Goal: Transaction & Acquisition: Purchase product/service

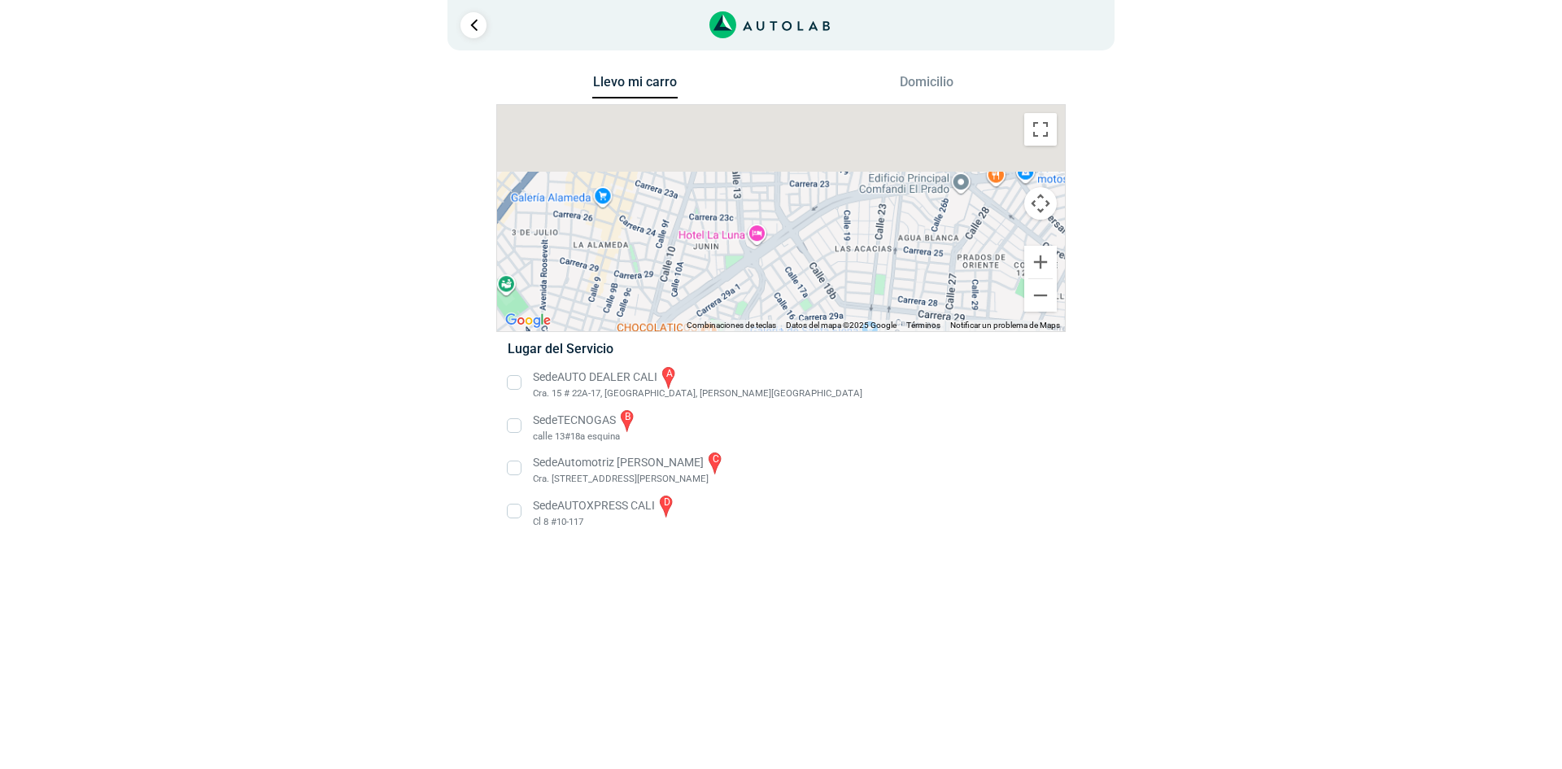
drag, startPoint x: 789, startPoint y: 210, endPoint x: 787, endPoint y: 355, distance: 145.6
click at [787, 355] on div "Llevo mi carro [GEOGRAPHIC_DATA] ← Mover a la izquierda → Mover a la derecha ↑ …" at bounding box center [780, 311] width 569 height 480
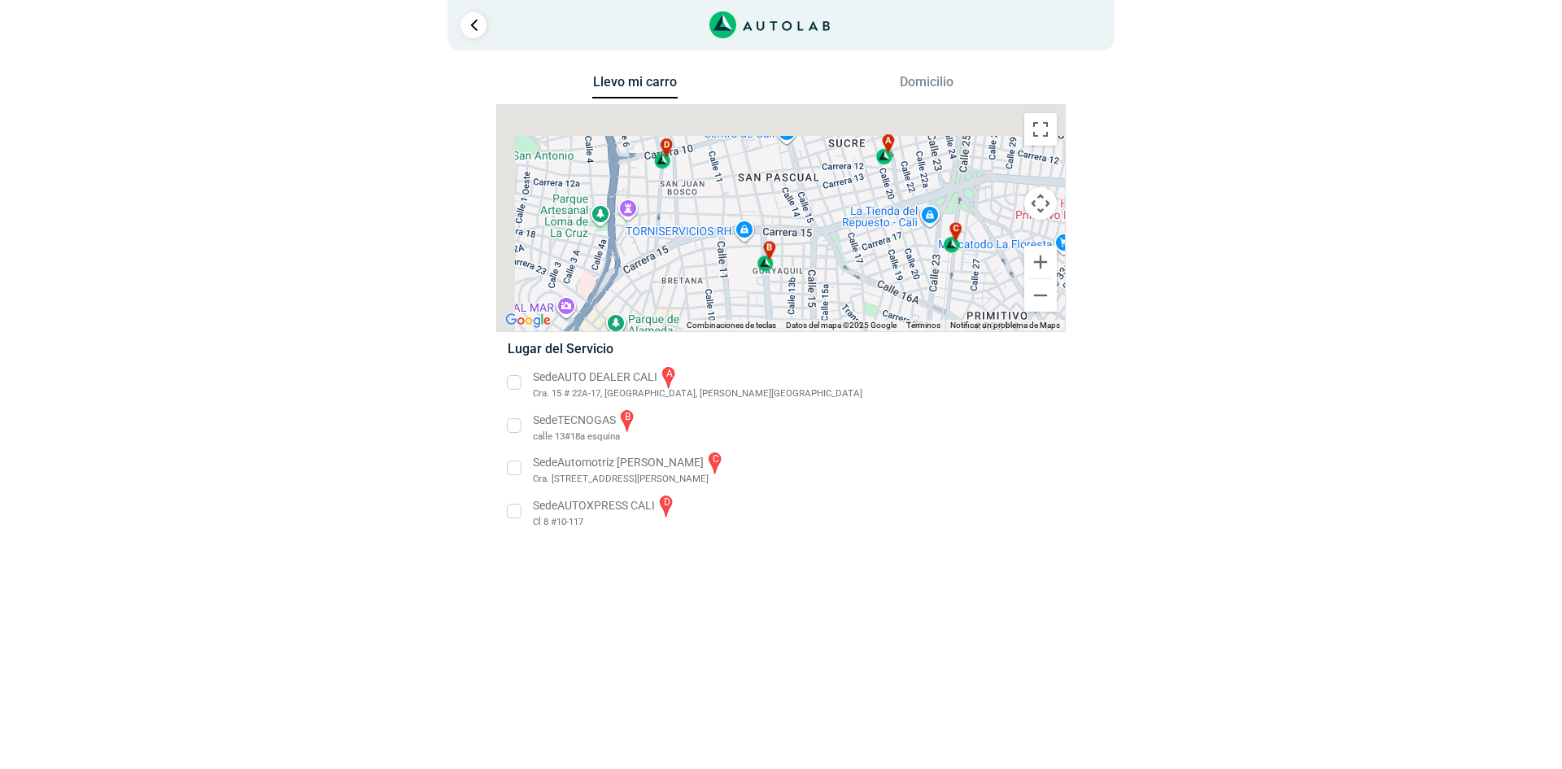
drag, startPoint x: 769, startPoint y: 200, endPoint x: 802, endPoint y: 323, distance: 127.3
click at [802, 323] on div "a b c d Combinaciones de teclas Datos [PERSON_NAME] Datos [PERSON_NAME] ©2025 G…" at bounding box center [781, 218] width 568 height 226
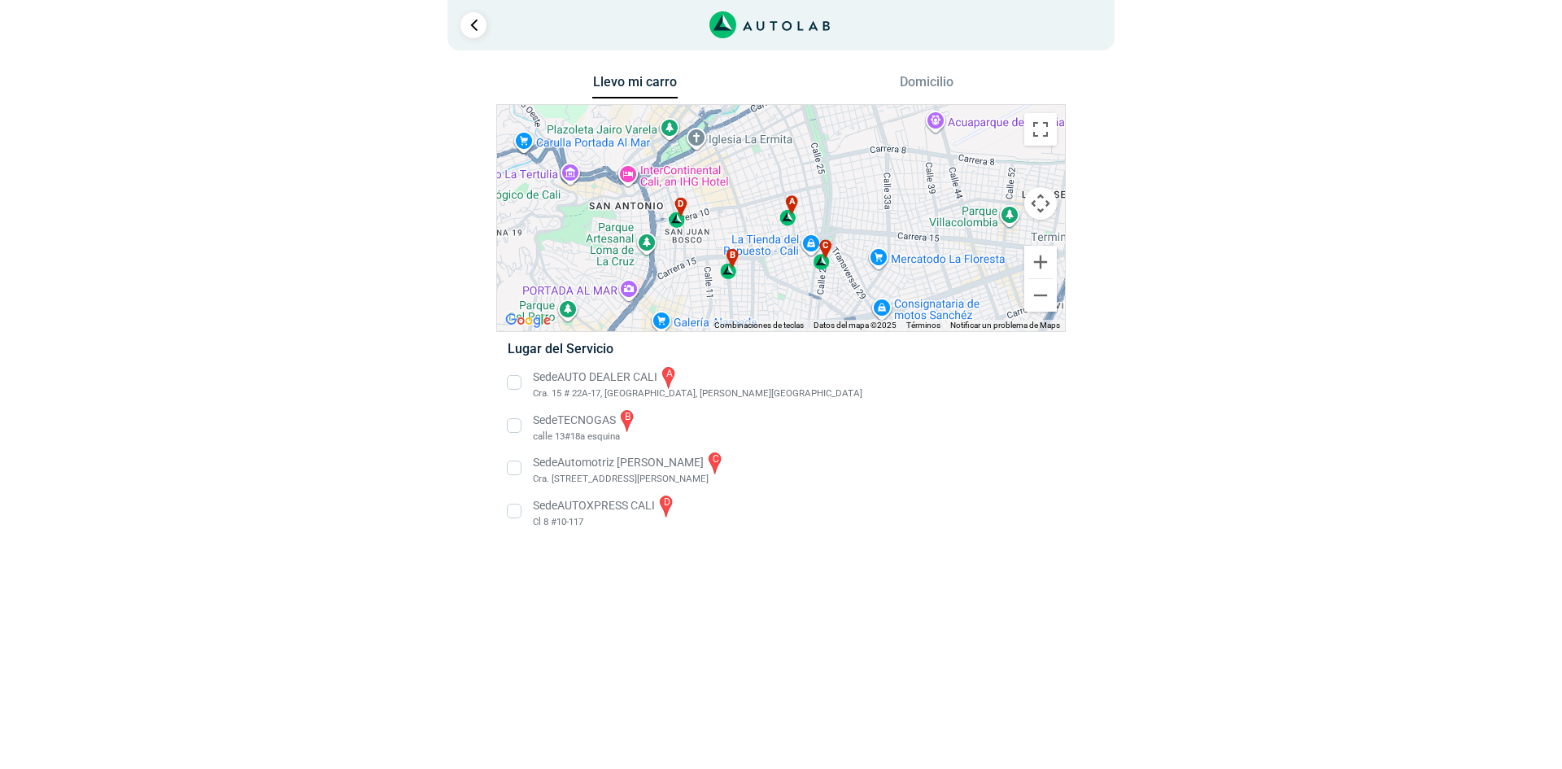
drag, startPoint x: 686, startPoint y: 213, endPoint x: 662, endPoint y: 248, distance: 42.2
click at [662, 248] on div "a b c d" at bounding box center [781, 218] width 568 height 226
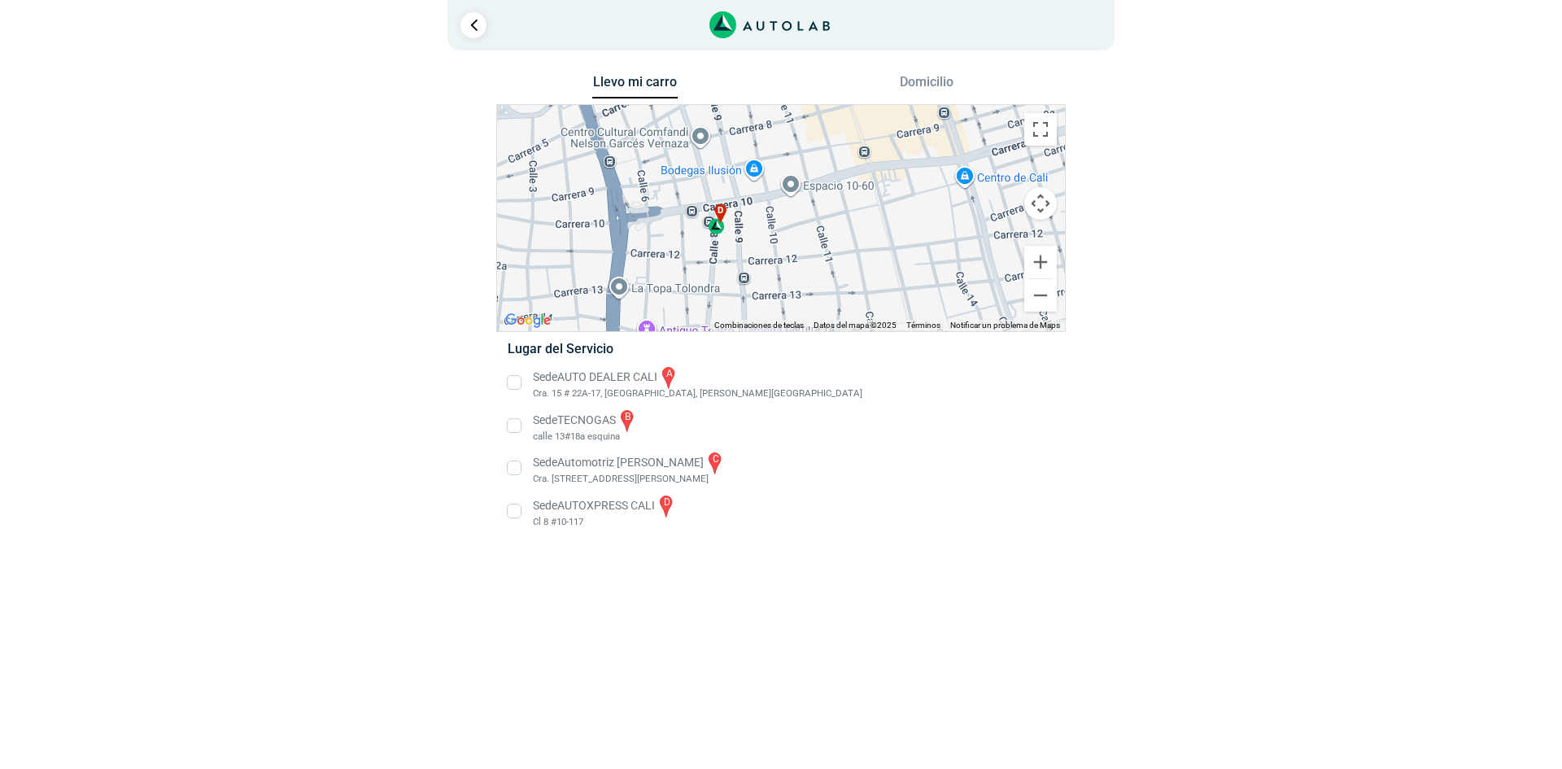
drag, startPoint x: 634, startPoint y: 195, endPoint x: 743, endPoint y: 244, distance: 120.2
click at [732, 257] on div "a b c d" at bounding box center [781, 218] width 568 height 226
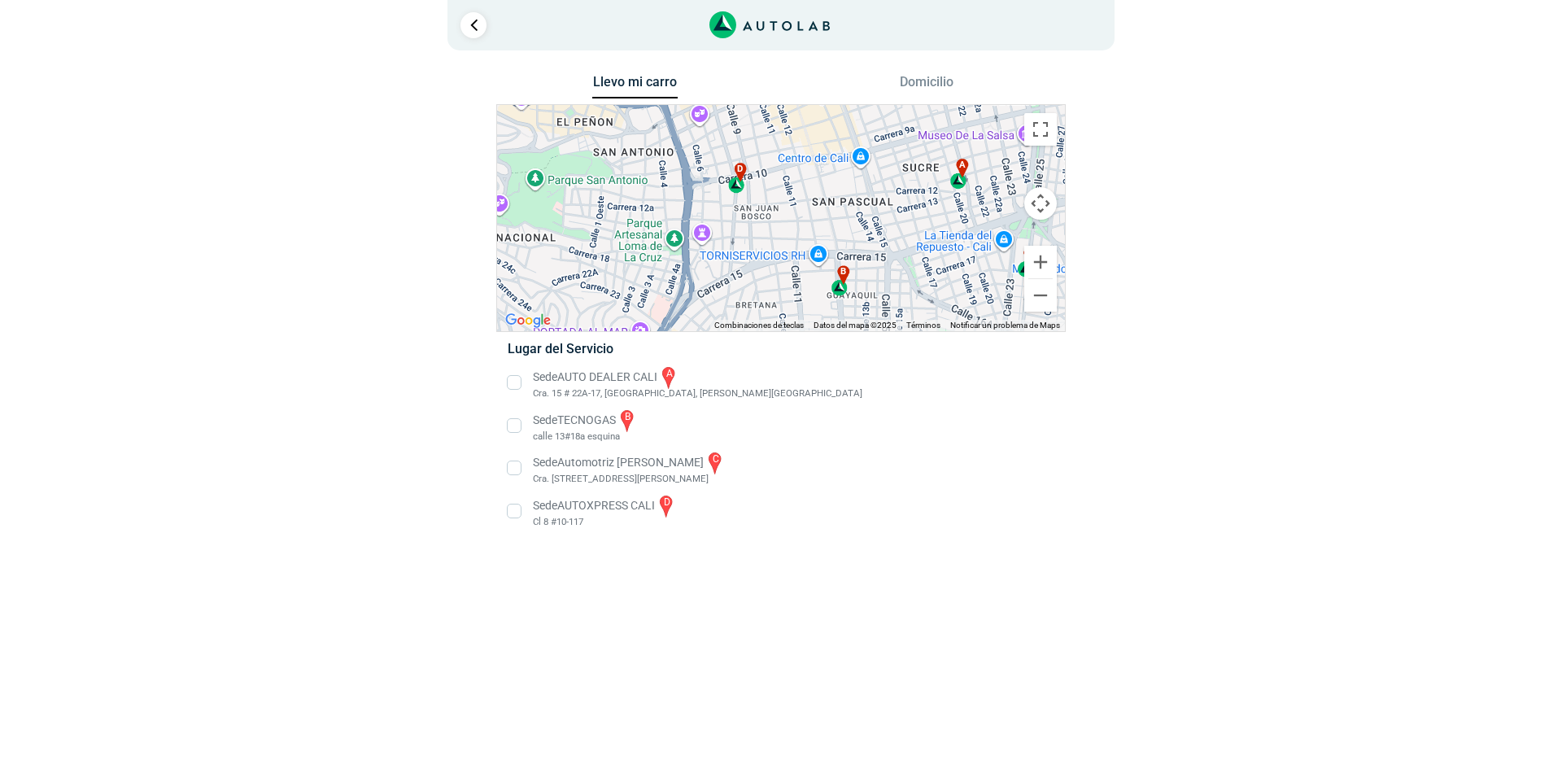
drag, startPoint x: 773, startPoint y: 251, endPoint x: 820, endPoint y: 210, distance: 62.2
click at [775, 211] on div "a b c d" at bounding box center [781, 218] width 568 height 226
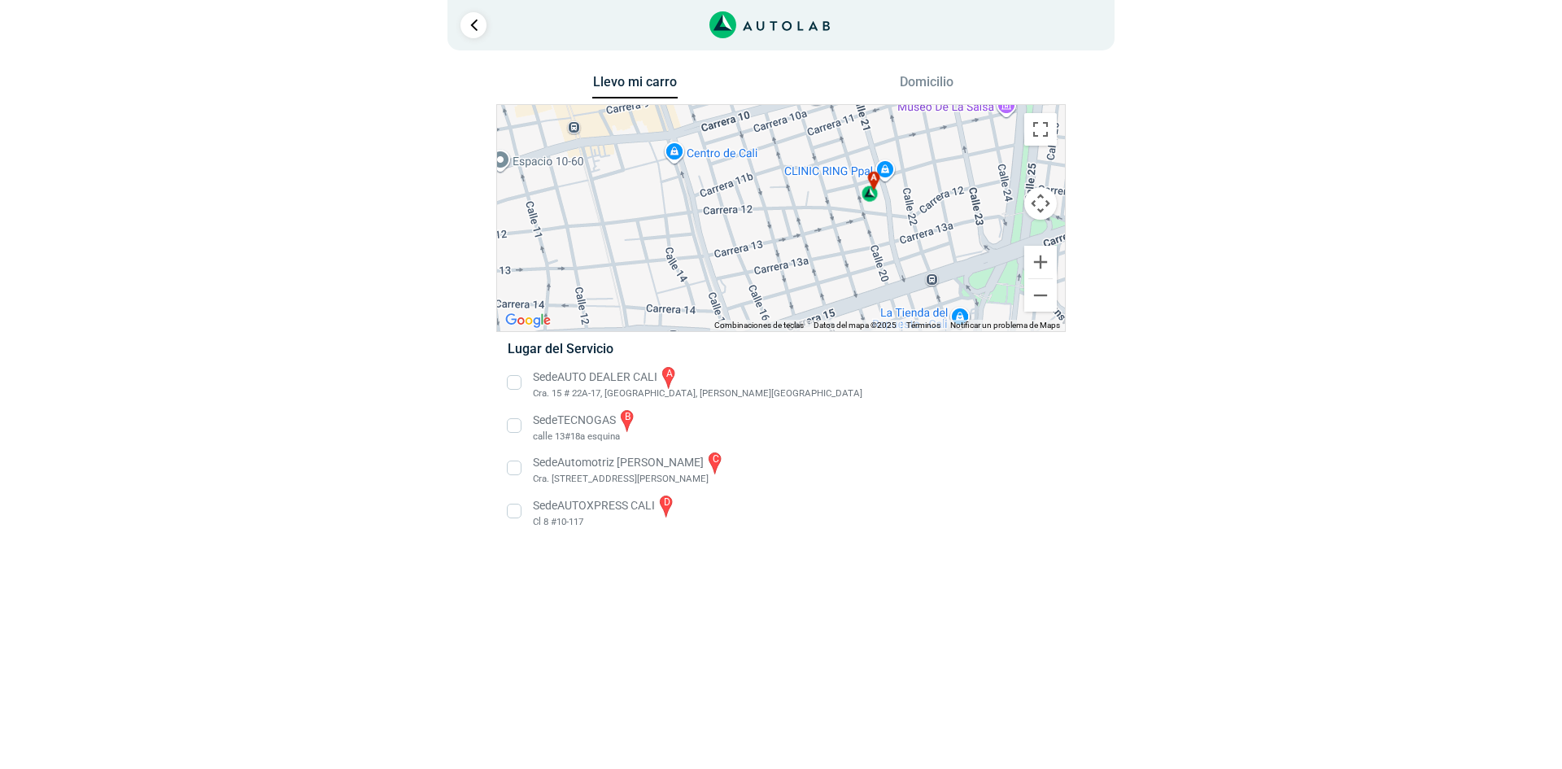
drag, startPoint x: 938, startPoint y: 211, endPoint x: 770, endPoint y: 268, distance: 177.2
click at [770, 268] on div "a b c d" at bounding box center [781, 218] width 568 height 226
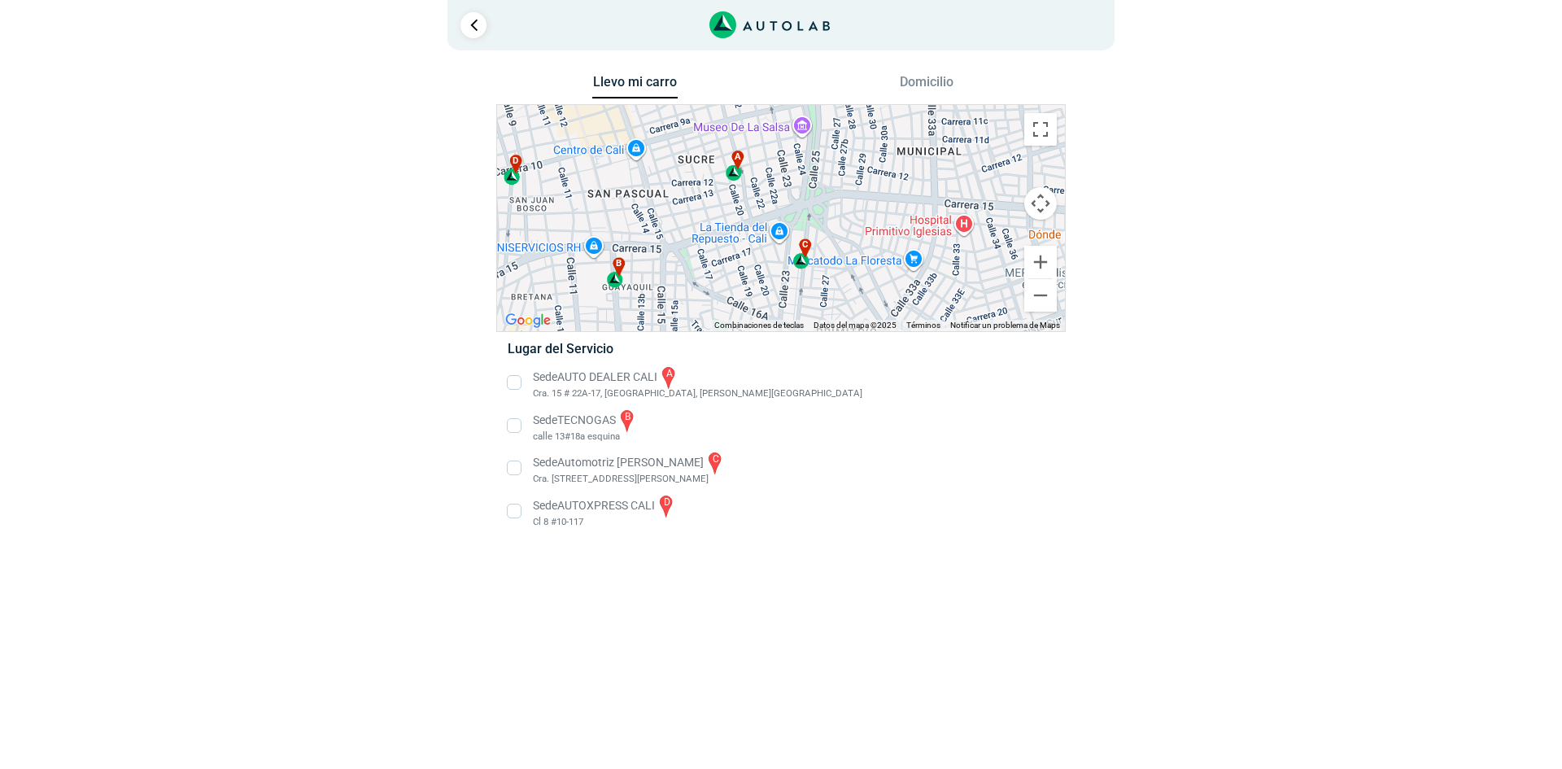
drag, startPoint x: 793, startPoint y: 264, endPoint x: 721, endPoint y: 205, distance: 93.6
click at [721, 205] on div "a b c d" at bounding box center [781, 218] width 568 height 226
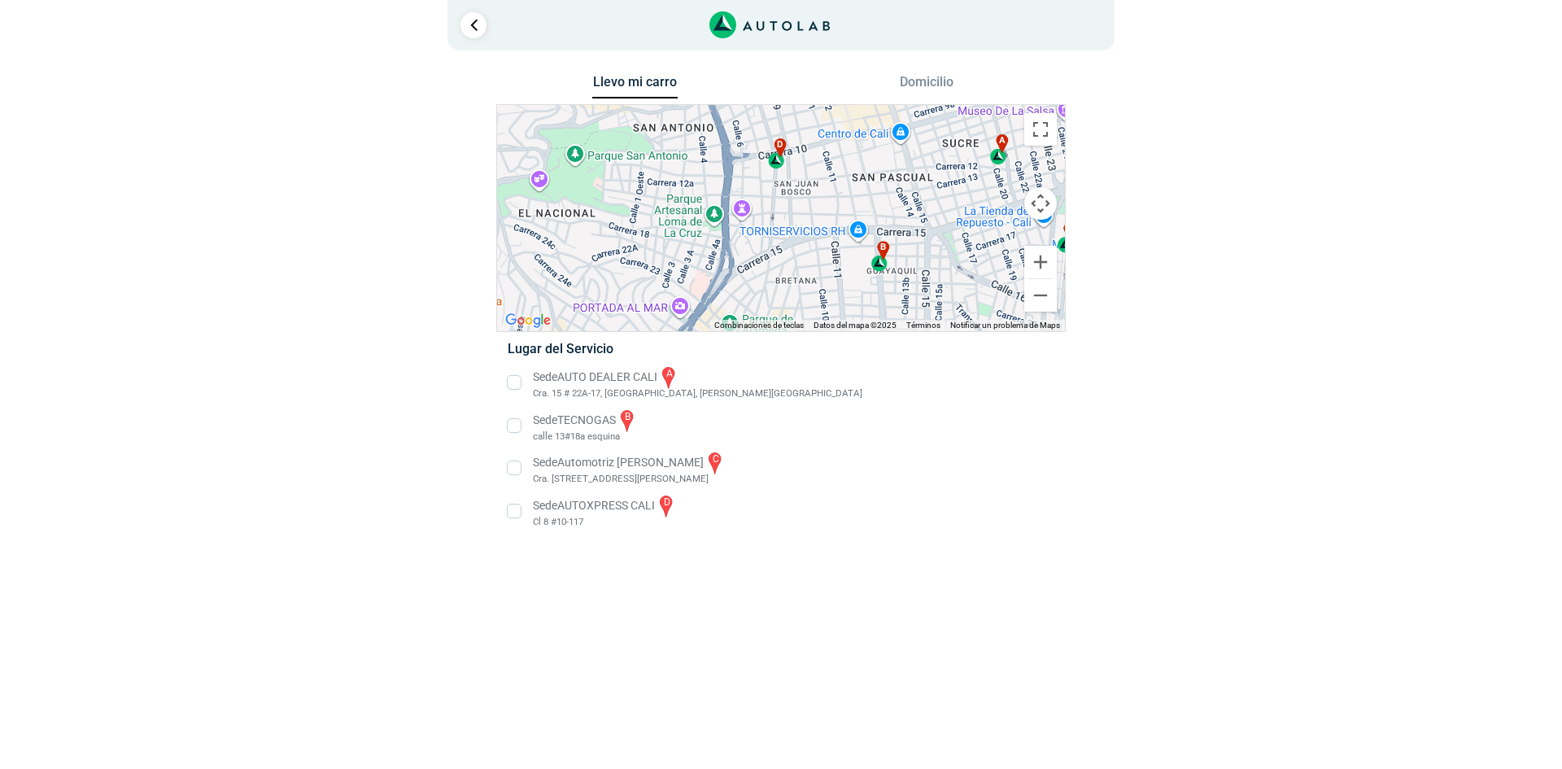
drag, startPoint x: 638, startPoint y: 270, endPoint x: 934, endPoint y: 252, distance: 296.6
click at [934, 252] on div "a b c d" at bounding box center [781, 218] width 568 height 226
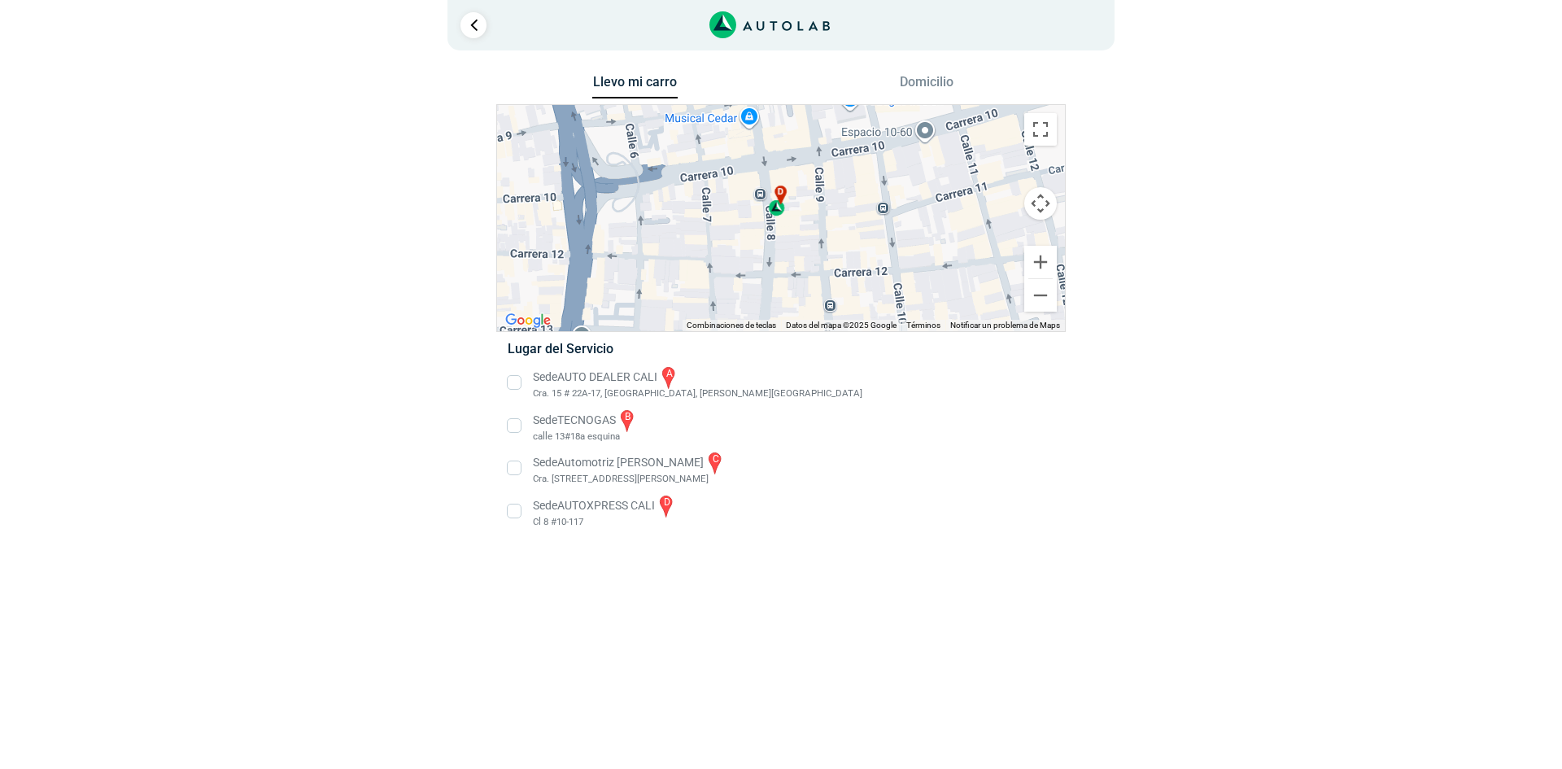
drag, startPoint x: 765, startPoint y: 176, endPoint x: 711, endPoint y: 258, distance: 97.4
click at [711, 258] on div "a b c d" at bounding box center [781, 218] width 568 height 226
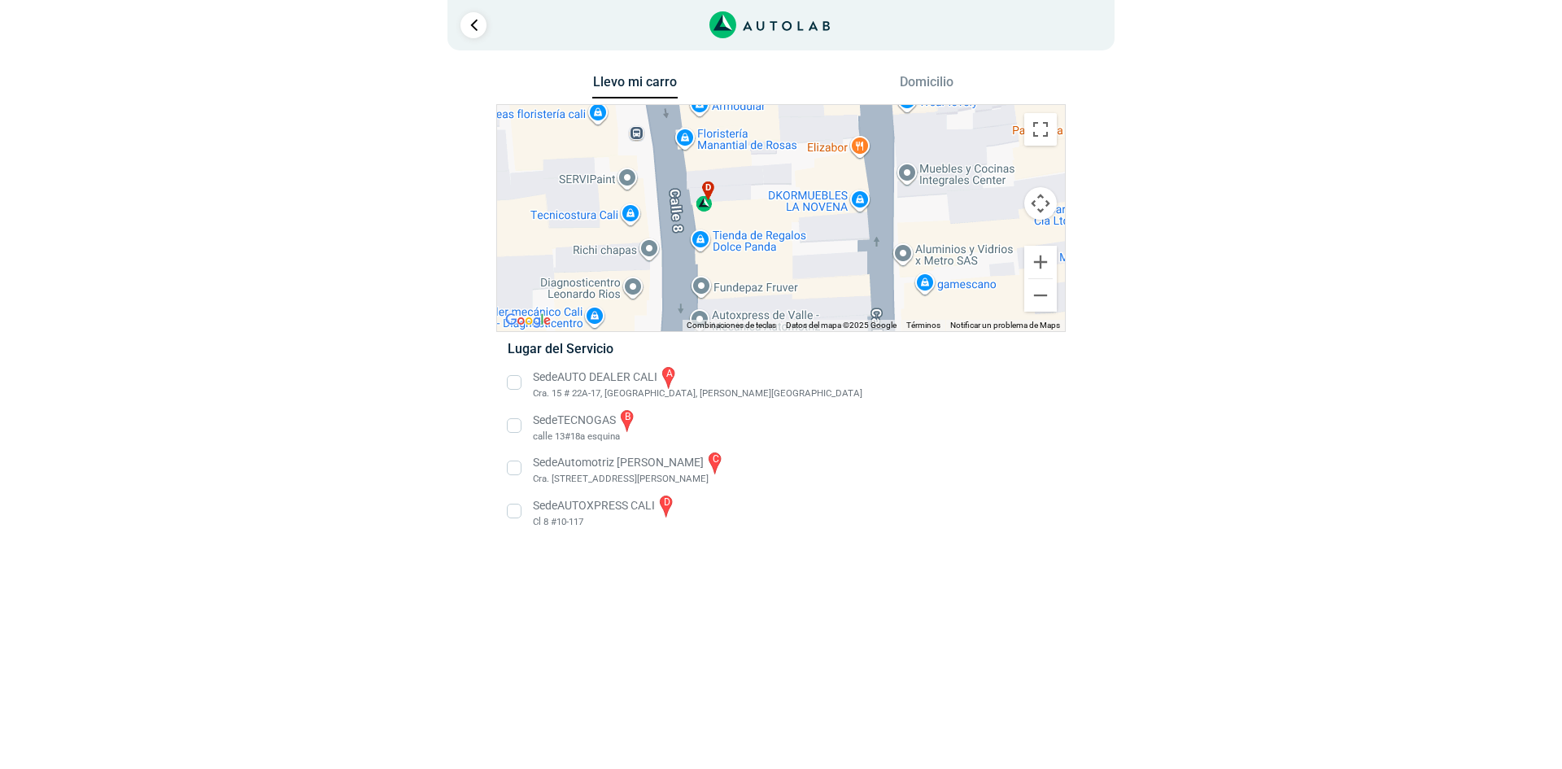
drag, startPoint x: 760, startPoint y: 285, endPoint x: 764, endPoint y: 197, distance: 87.9
click at [760, 195] on div "a b c d" at bounding box center [781, 218] width 568 height 226
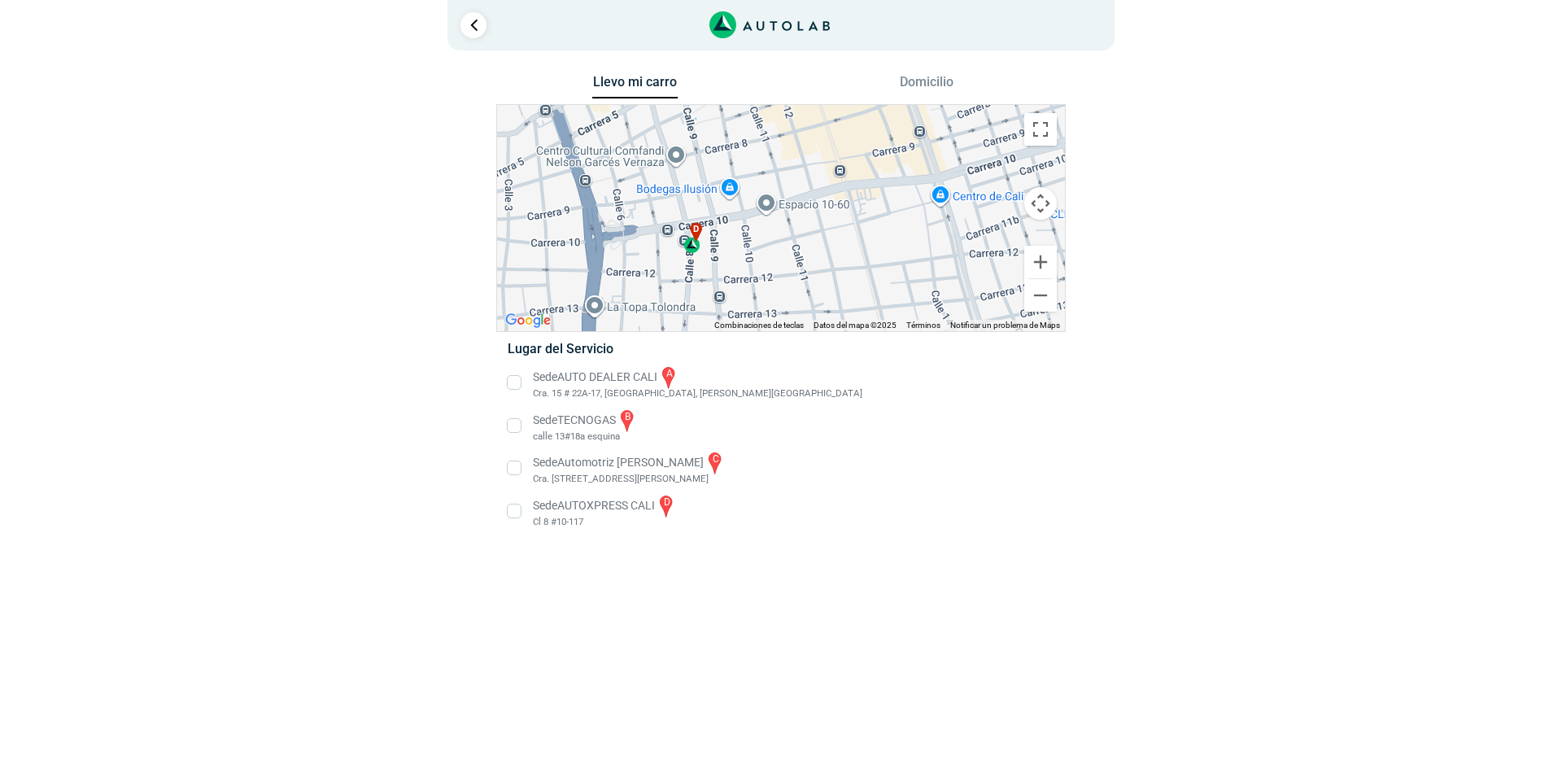
click at [516, 512] on li "Sede AUTOXPRESS CALI d Cl 8 #10-117" at bounding box center [780, 511] width 570 height 37
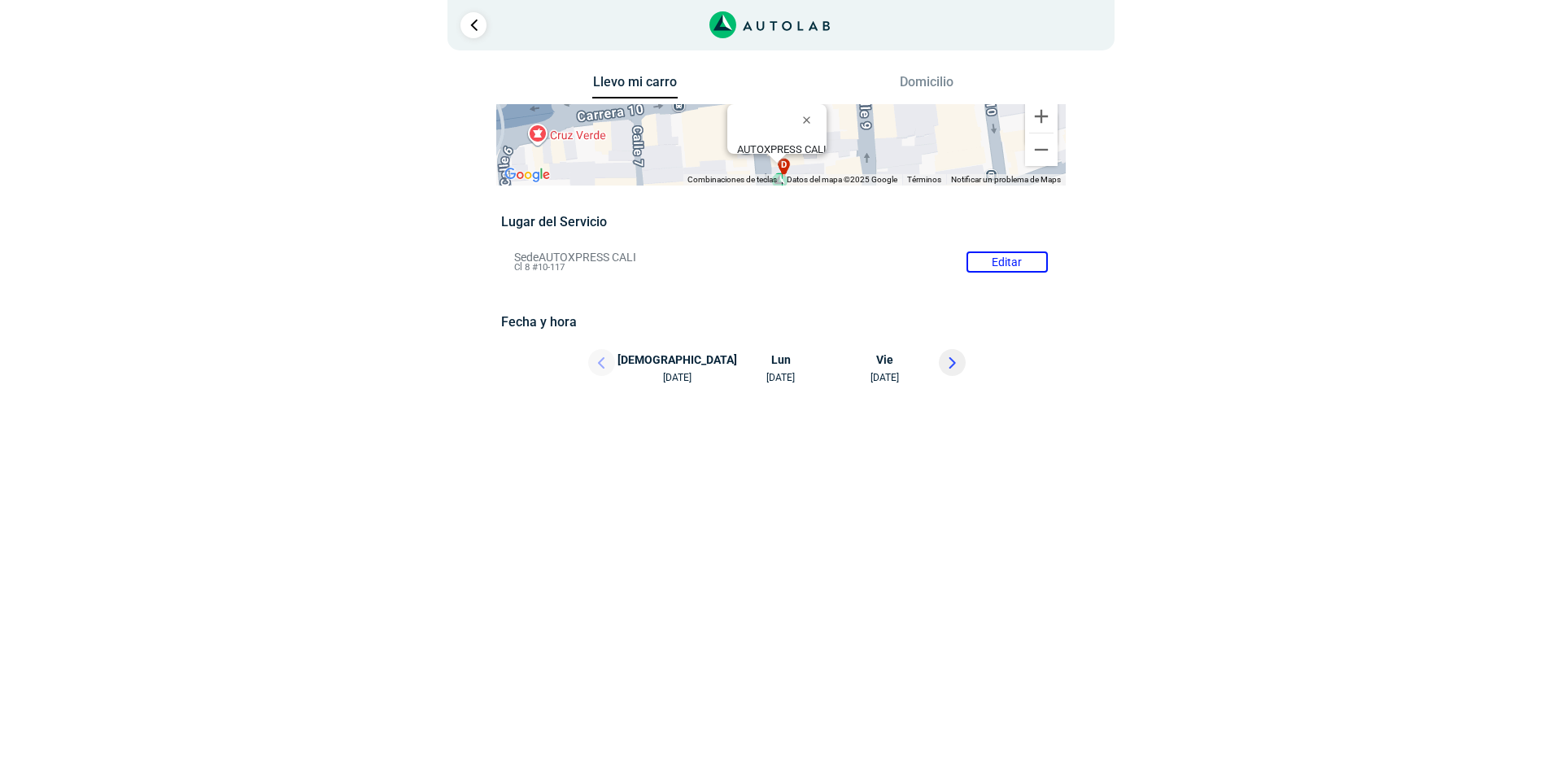
click at [951, 360] on icon at bounding box center [952, 363] width 5 height 10
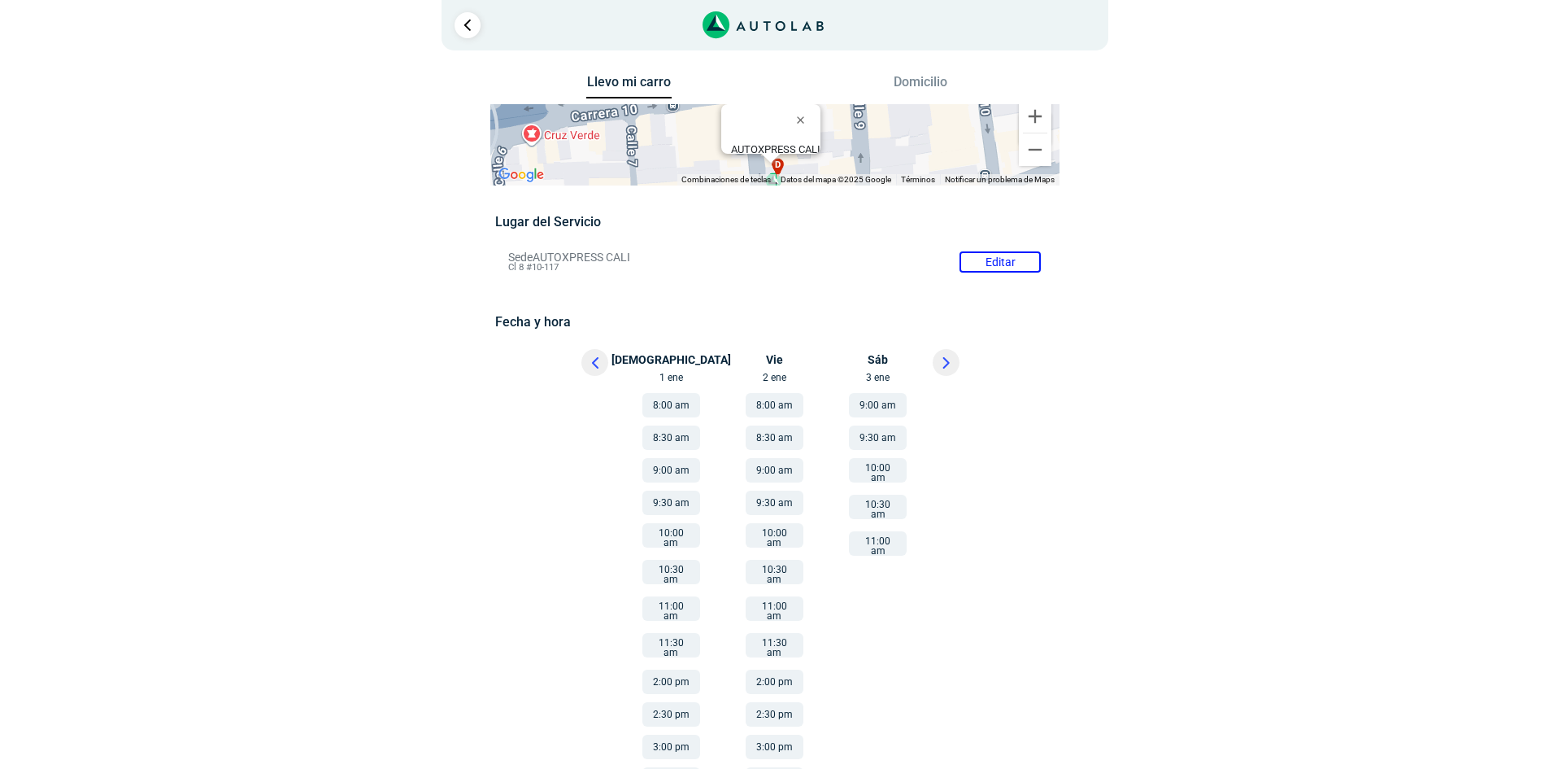
click at [590, 362] on button at bounding box center [595, 362] width 27 height 27
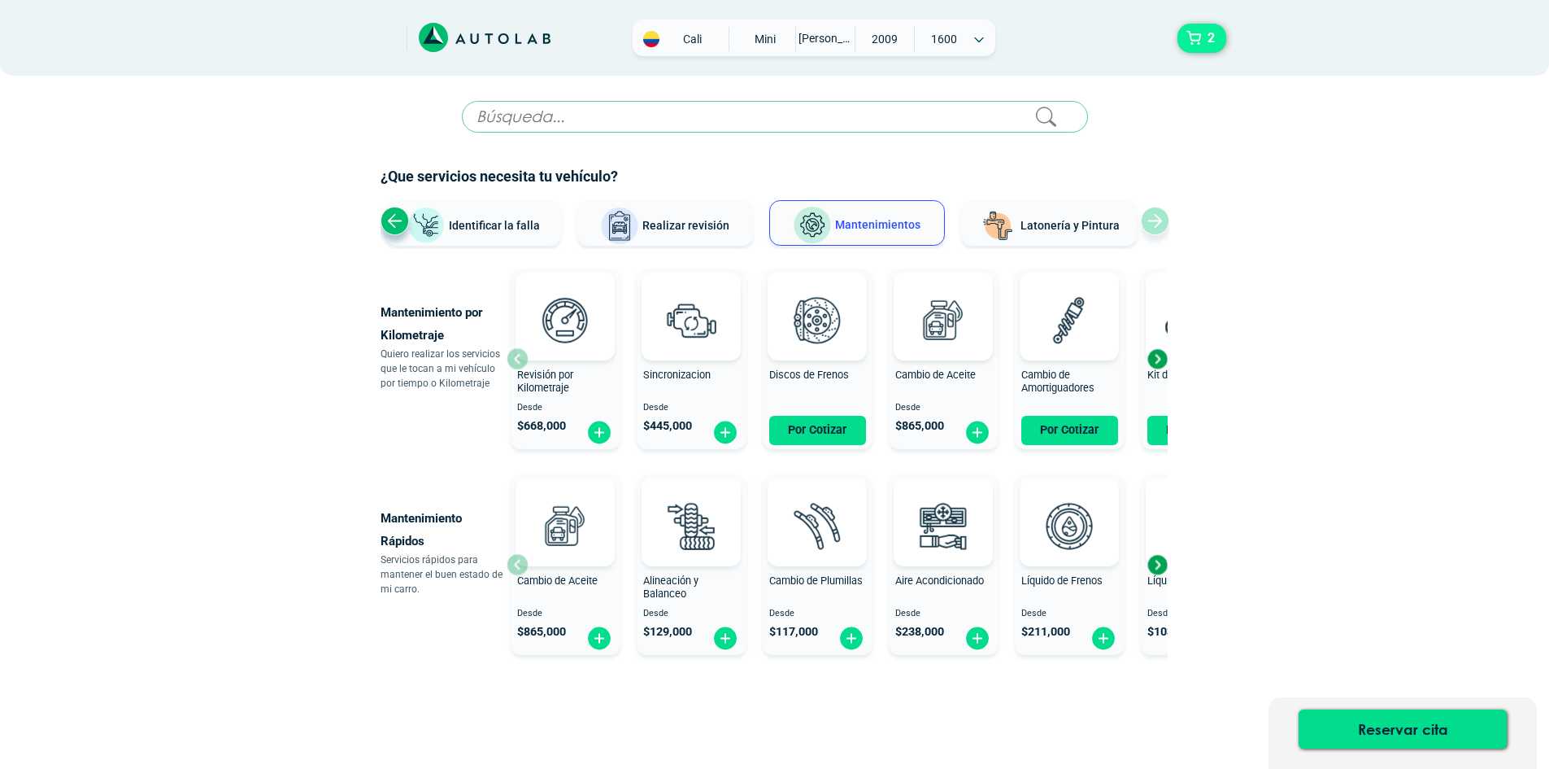
click at [1192, 35] on button "2" at bounding box center [1202, 38] width 49 height 29
